Goal: Find specific page/section: Find specific page/section

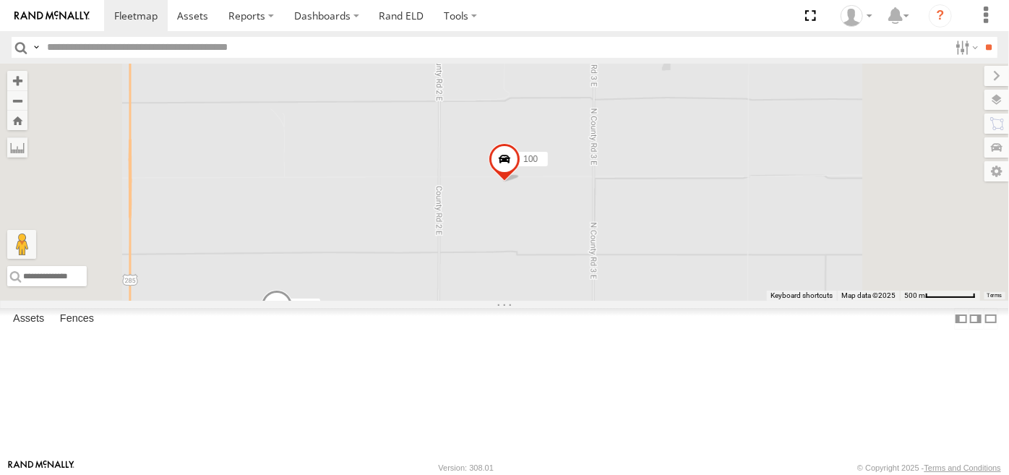
click at [0, 0] on span at bounding box center [0, 0] width 0 height 0
click at [0, 0] on div at bounding box center [0, 0] width 0 height 0
click at [0, 0] on span at bounding box center [0, 0] width 0 height 0
click at [0, 0] on div "100" at bounding box center [0, 0] width 0 height 0
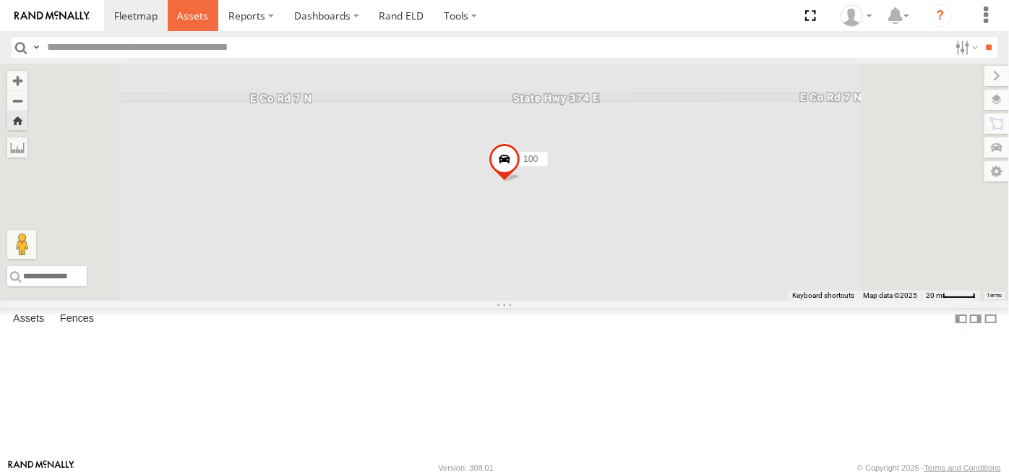
click at [192, 19] on span at bounding box center [192, 16] width 31 height 14
